Goal: Navigation & Orientation: Find specific page/section

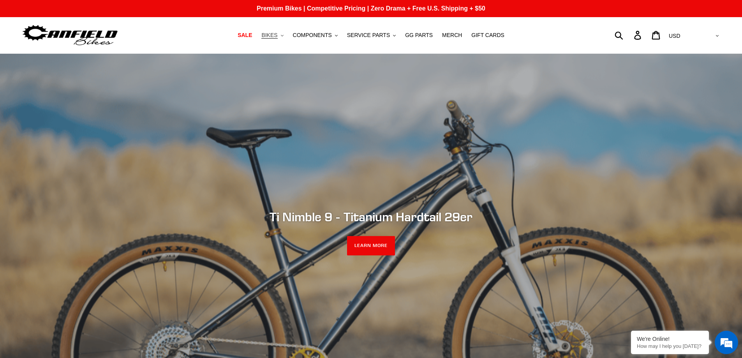
click at [277, 35] on span "BIKES" at bounding box center [269, 35] width 16 height 7
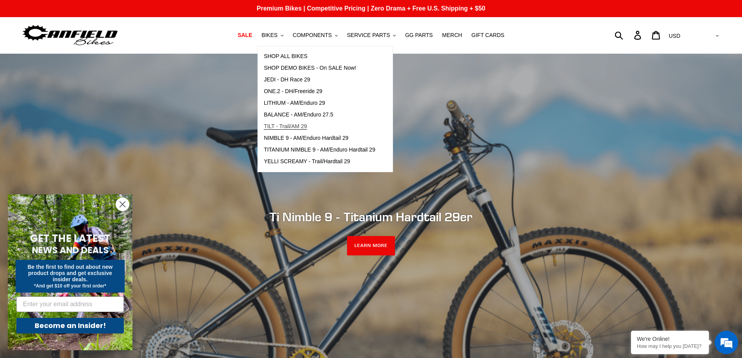
click at [313, 130] on link "TILT - Trail/AM 29" at bounding box center [319, 127] width 123 height 12
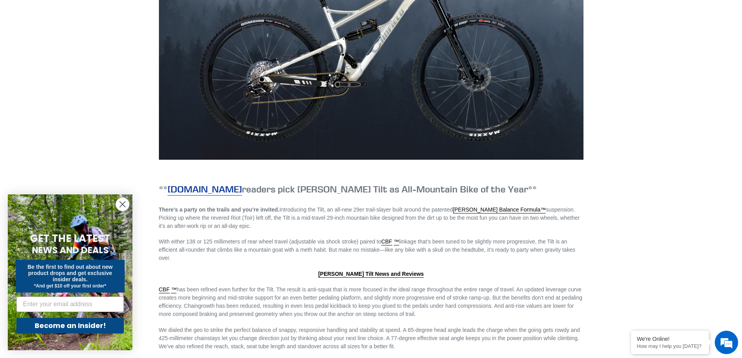
scroll to position [1105, 0]
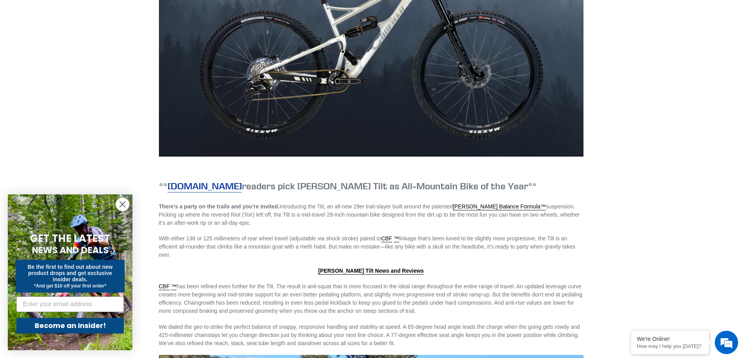
click at [124, 203] on icon "Close dialog" at bounding box center [122, 204] width 5 height 5
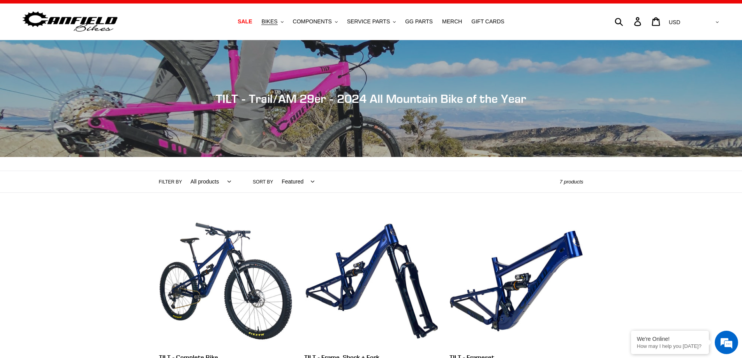
scroll to position [0, 0]
